Goal: Task Accomplishment & Management: Manage account settings

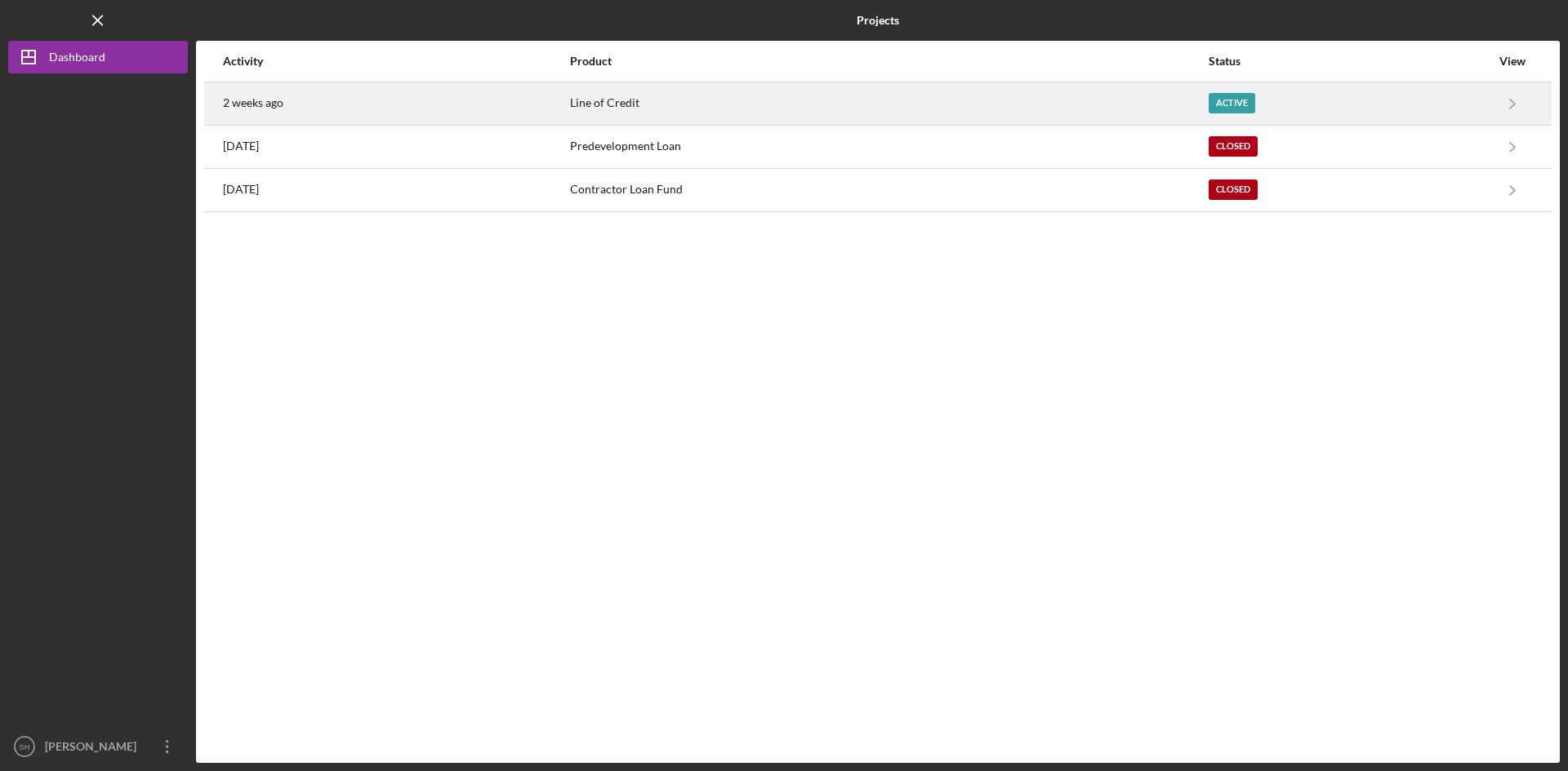
click at [239, 106] on time "2 weeks ago" at bounding box center [252, 102] width 61 height 13
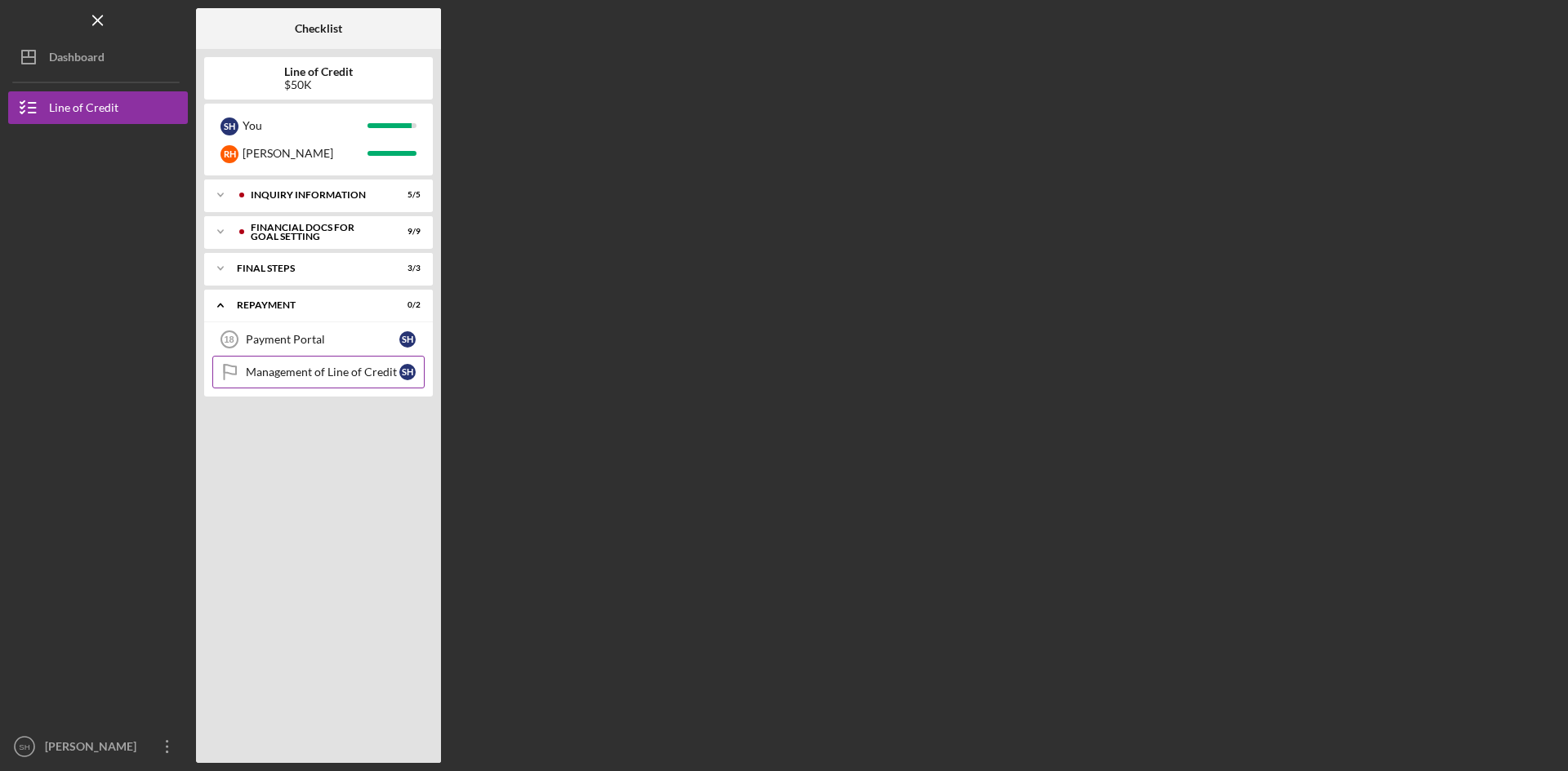
click at [300, 366] on div "Management of Line of Credit" at bounding box center [322, 372] width 154 height 13
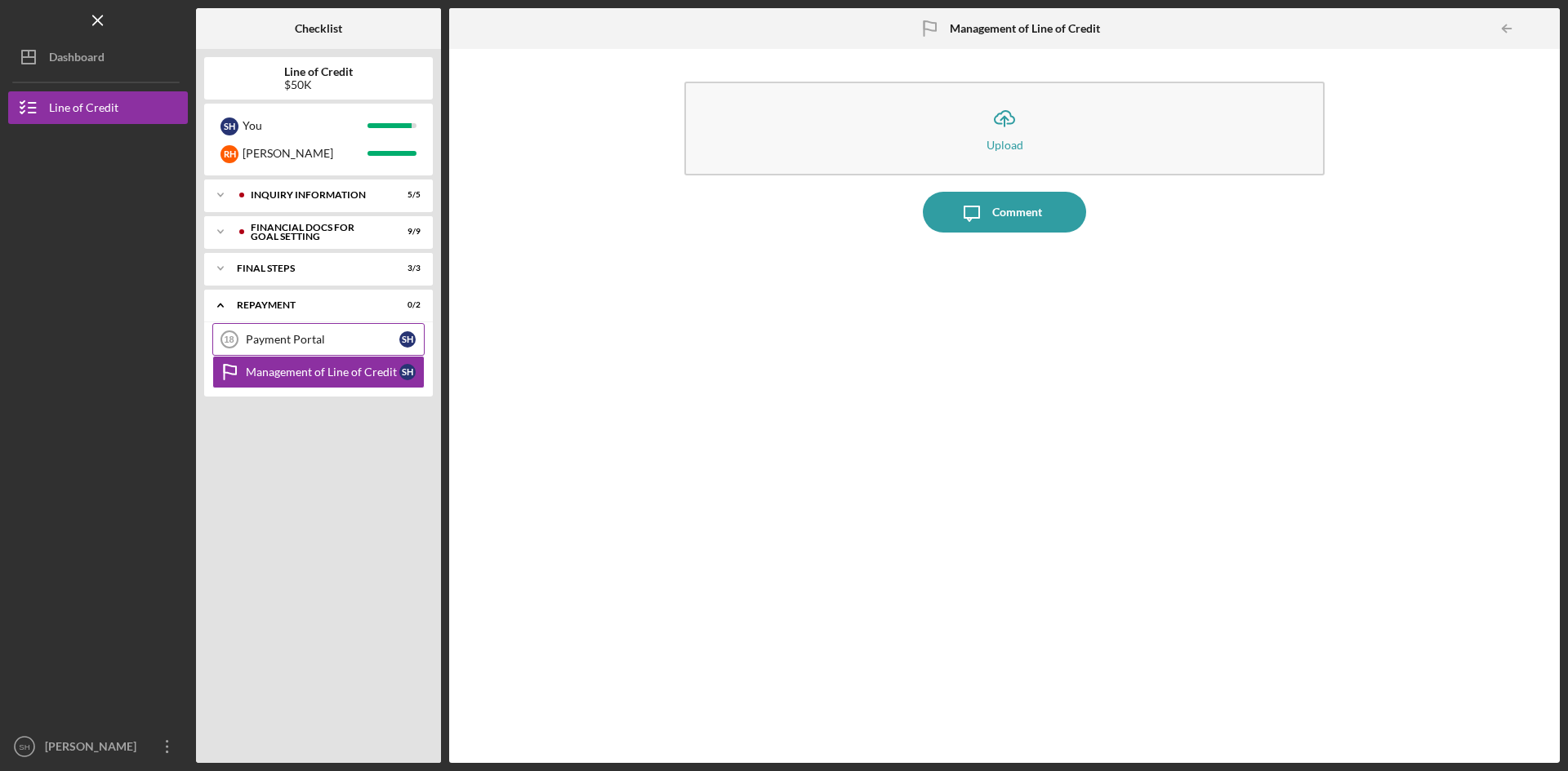
click at [281, 340] on div "Payment Portal" at bounding box center [322, 340] width 154 height 13
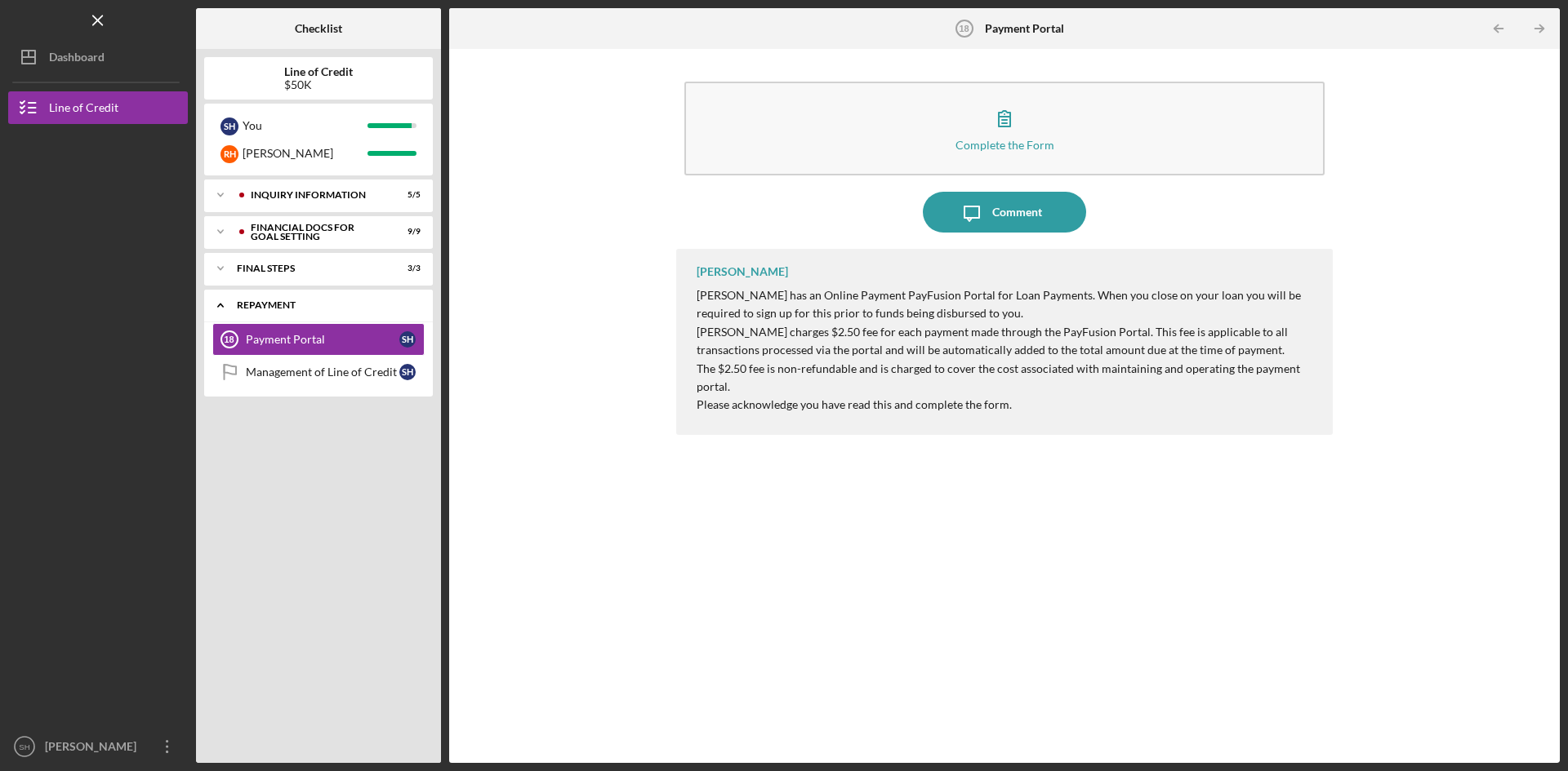
click at [277, 304] on div "Repayment" at bounding box center [324, 304] width 175 height 10
click at [276, 300] on div "Icon/Expander Repayment 0 / 2" at bounding box center [318, 304] width 228 height 33
click at [108, 14] on icon "Icon/Menu Close" at bounding box center [98, 20] width 36 height 36
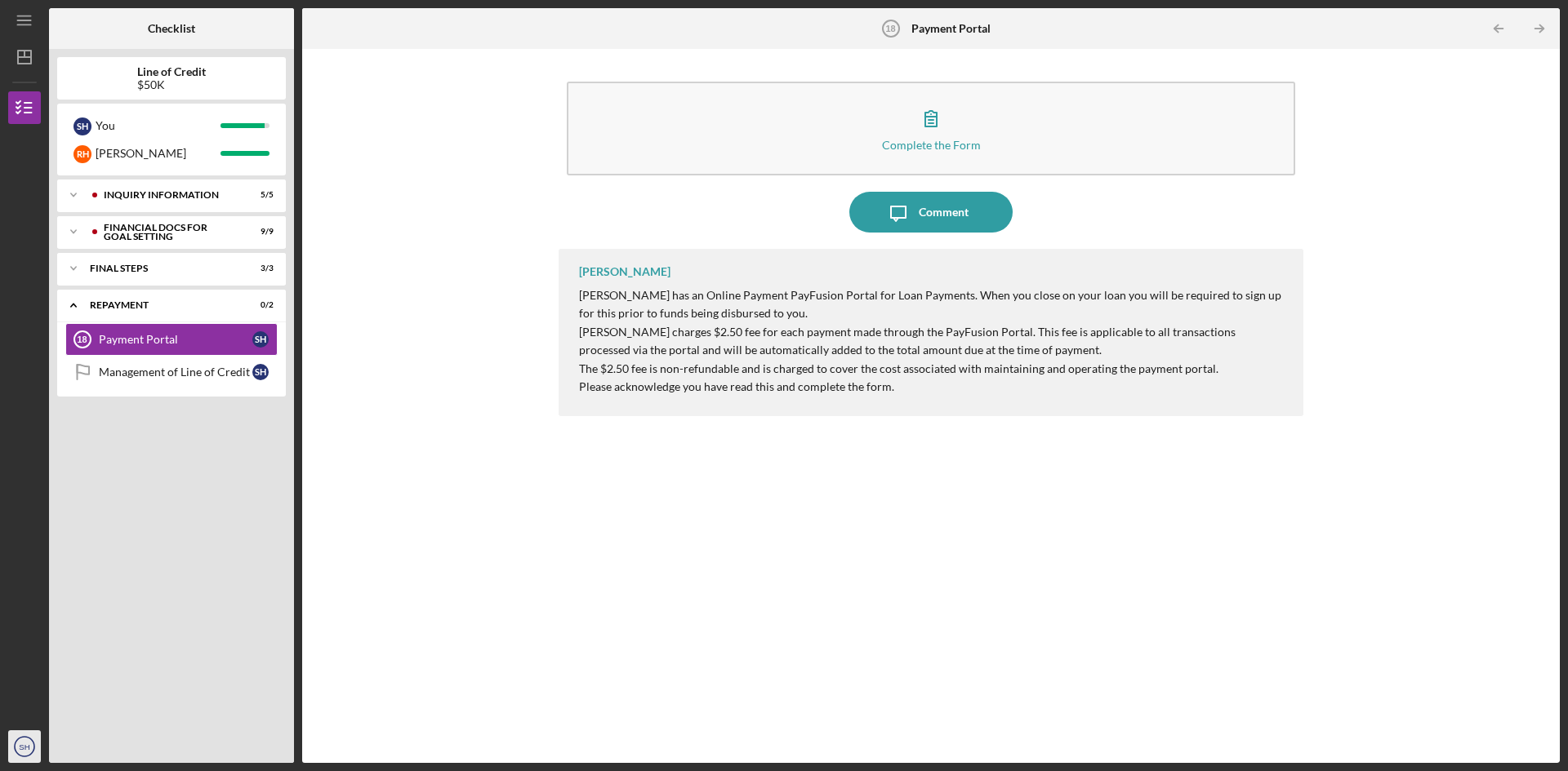
click at [161, 688] on div "Icon/Expander INQUIRY INFORMATION 5 / 5 Icon/Expander Financial Docs for Goal S…" at bounding box center [170, 467] width 228 height 575
click at [22, 738] on icon "SH" at bounding box center [24, 747] width 33 height 41
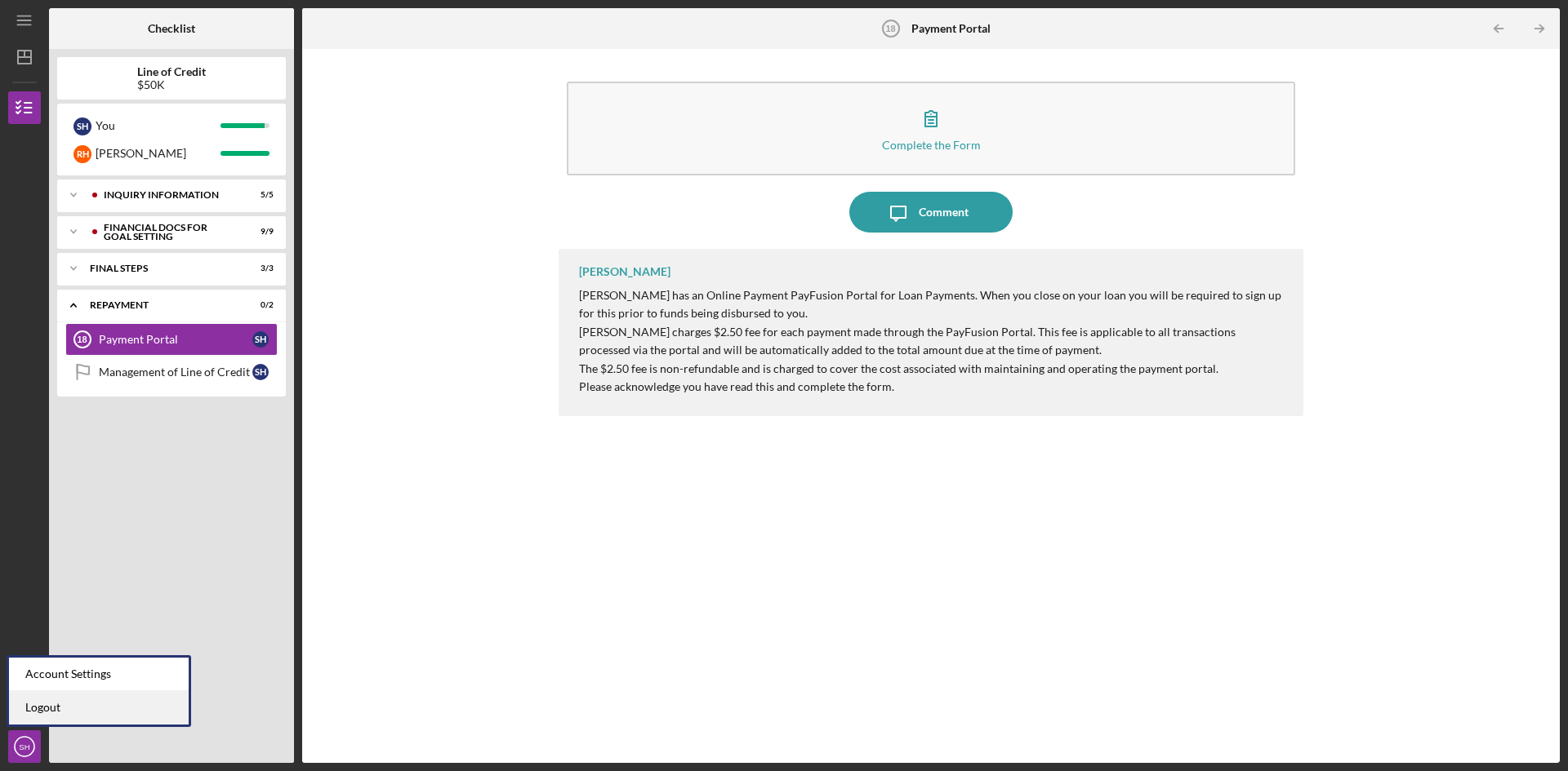
click at [60, 705] on link "Logout" at bounding box center [99, 708] width 180 height 34
